Goal: Task Accomplishment & Management: Use online tool/utility

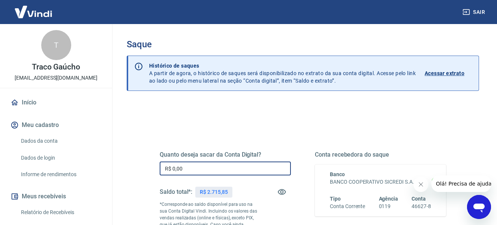
drag, startPoint x: 189, startPoint y: 165, endPoint x: 164, endPoint y: 168, distance: 25.0
click at [164, 168] on input "R$ 0,00" at bounding box center [225, 168] width 131 height 14
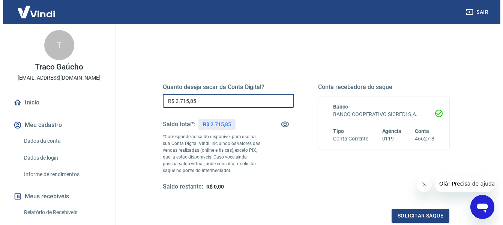
scroll to position [75, 0]
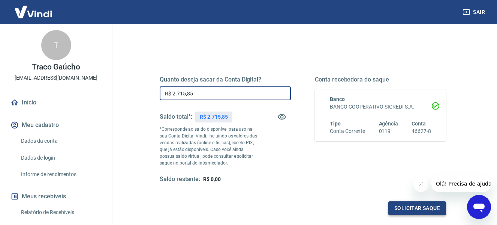
type input "R$ 2.715,85"
click at [414, 209] on button "Solicitar saque" at bounding box center [418, 208] width 58 height 14
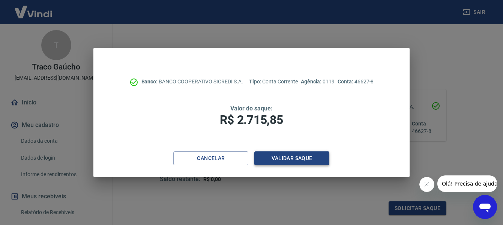
click at [263, 163] on button "Validar saque" at bounding box center [291, 158] width 75 height 14
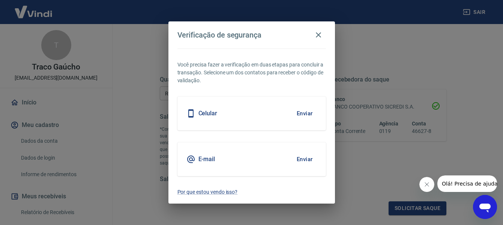
click at [308, 118] on button "Enviar" at bounding box center [305, 113] width 24 height 16
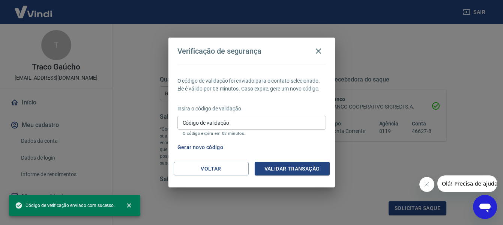
click at [309, 120] on input "Código de validação" at bounding box center [251, 123] width 149 height 14
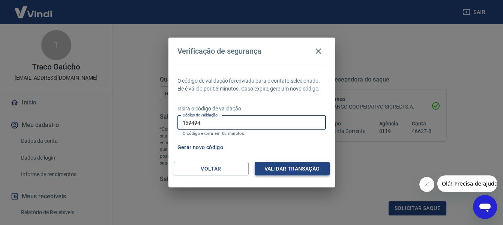
type input "159494"
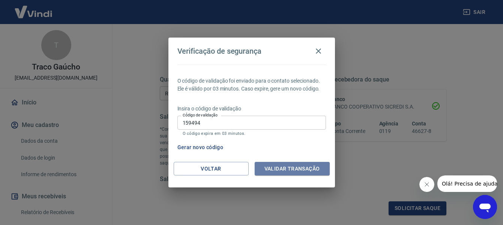
click at [293, 166] on button "Validar transação" at bounding box center [292, 169] width 75 height 14
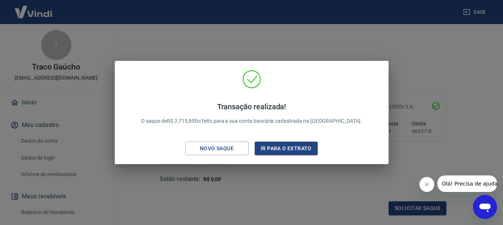
click at [365, 38] on div "Transação realizada! O saque de R$ 2.715,85 foi feito para a sua conta bancária…" at bounding box center [251, 112] width 503 height 225
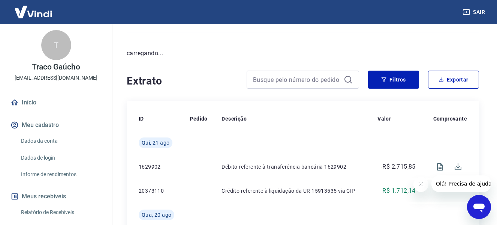
scroll to position [75, 0]
